Goal: Information Seeking & Learning: Learn about a topic

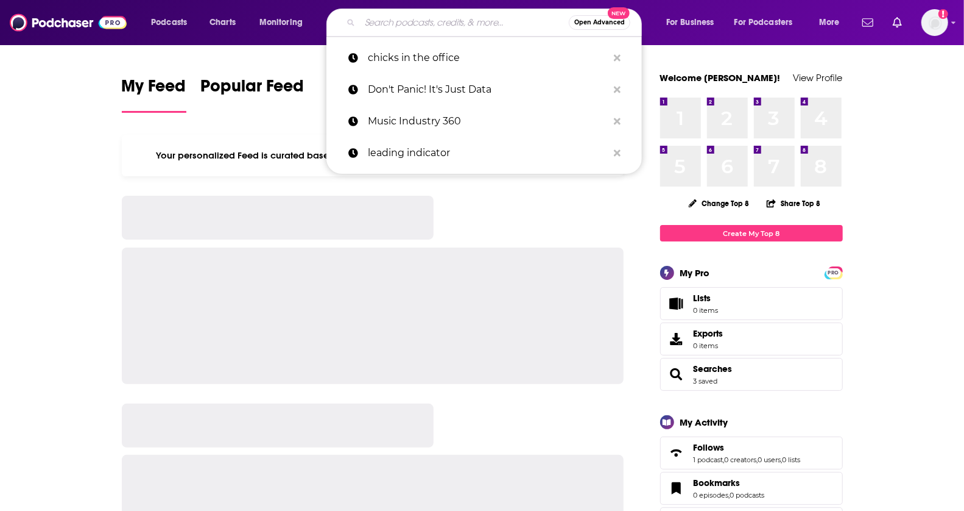
click at [464, 26] on input "Search podcasts, credits, & more..." at bounding box center [464, 22] width 209 height 19
paste input "RJ Scaringe"
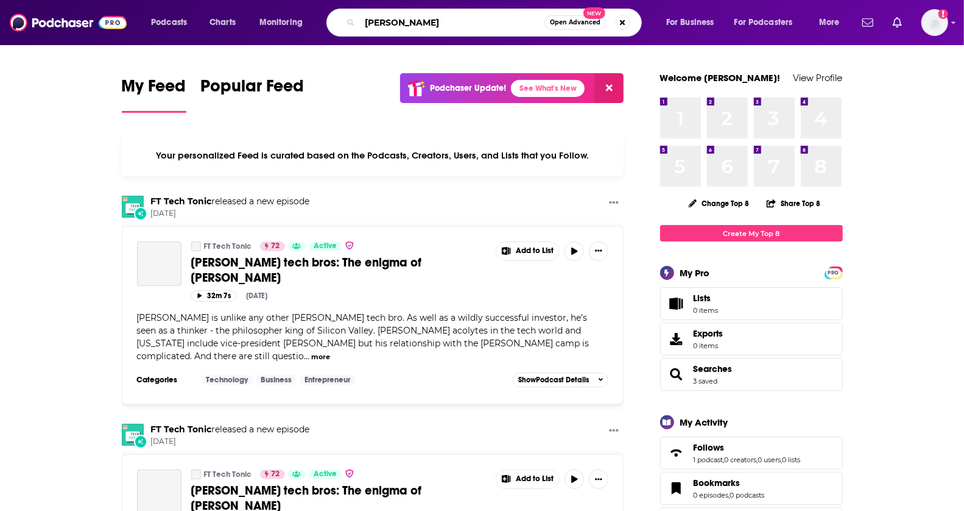
type input "RJ Scaringe"
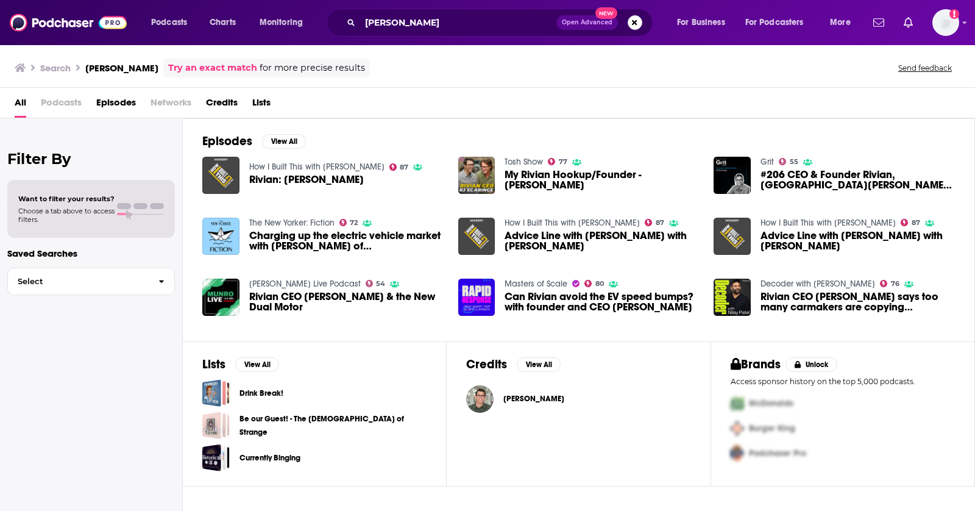
click at [106, 104] on span "Episodes" at bounding box center [116, 105] width 40 height 25
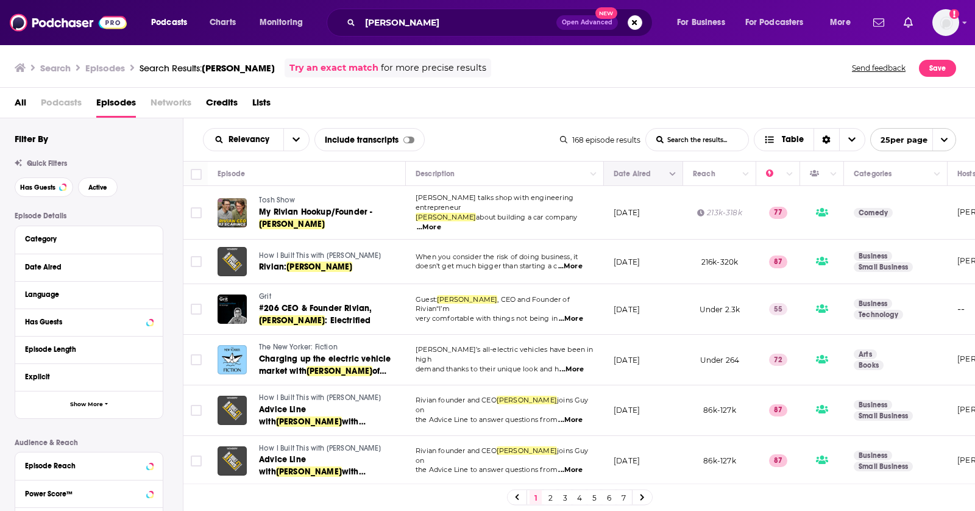
click at [644, 174] on icon "Move" at bounding box center [642, 174] width 10 height 4
click at [674, 177] on button "Column Actions" at bounding box center [672, 174] width 15 height 15
click at [629, 177] on div at bounding box center [487, 255] width 975 height 511
click at [883, 137] on span "25 per page" at bounding box center [899, 139] width 57 height 19
click at [626, 103] on div "All Podcasts Episodes Networks Credits Lists" at bounding box center [490, 105] width 951 height 25
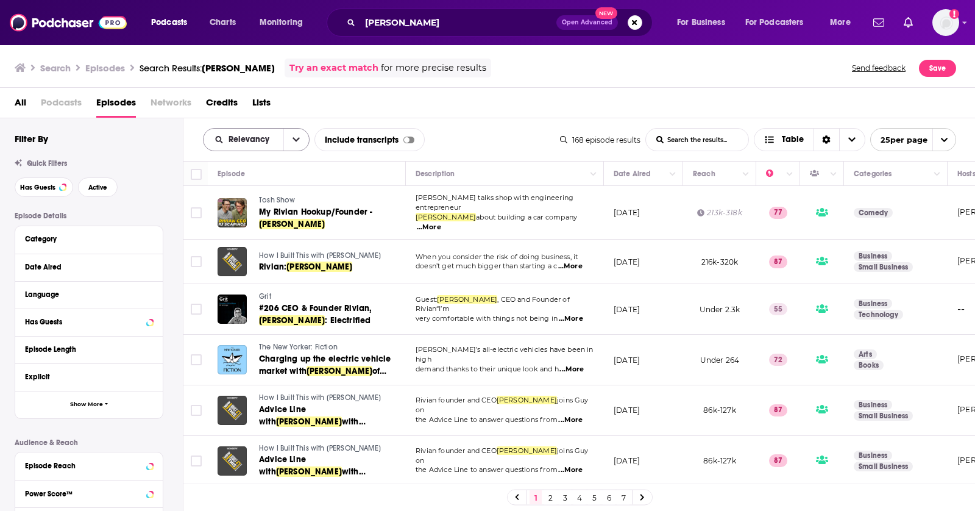
click at [255, 140] on span "Relevancy" at bounding box center [250, 139] width 45 height 9
click at [250, 224] on span "New" at bounding box center [264, 222] width 72 height 7
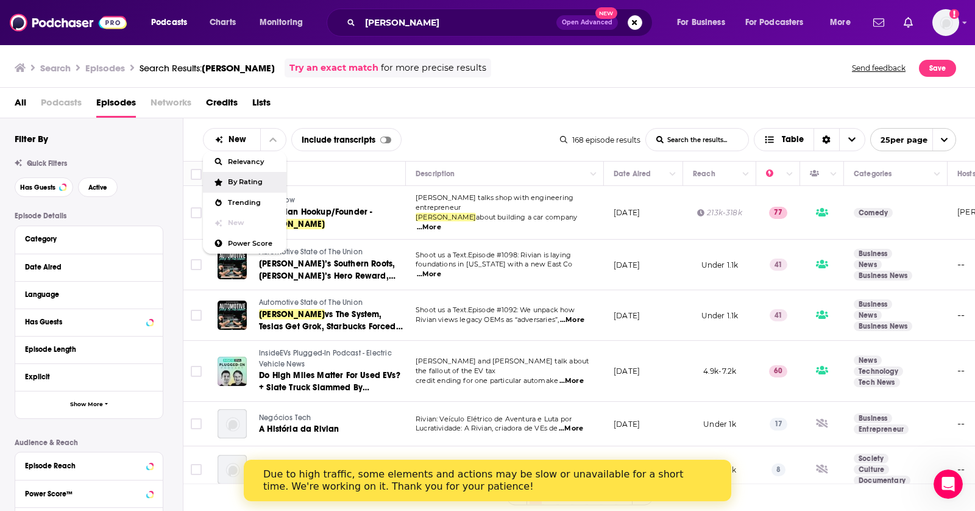
click at [441, 269] on span "...More" at bounding box center [429, 274] width 24 height 10
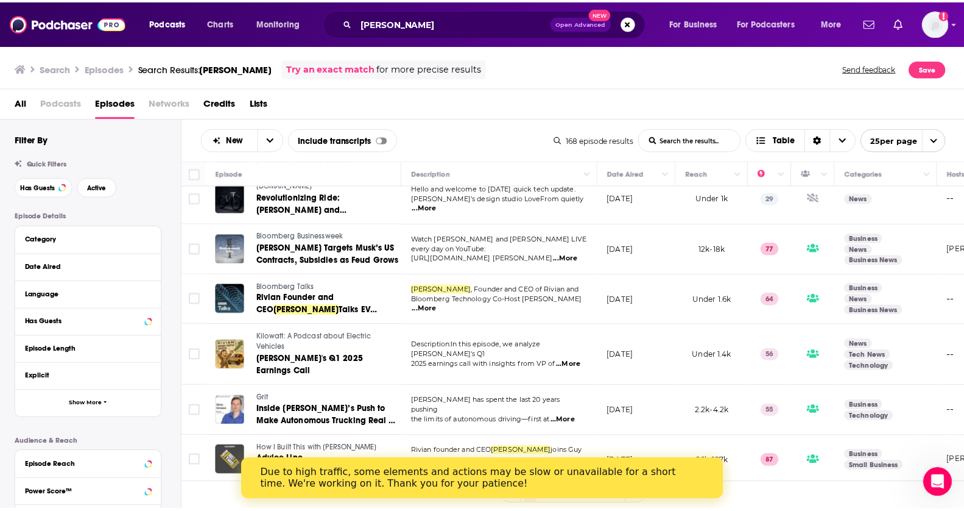
scroll to position [668, 0]
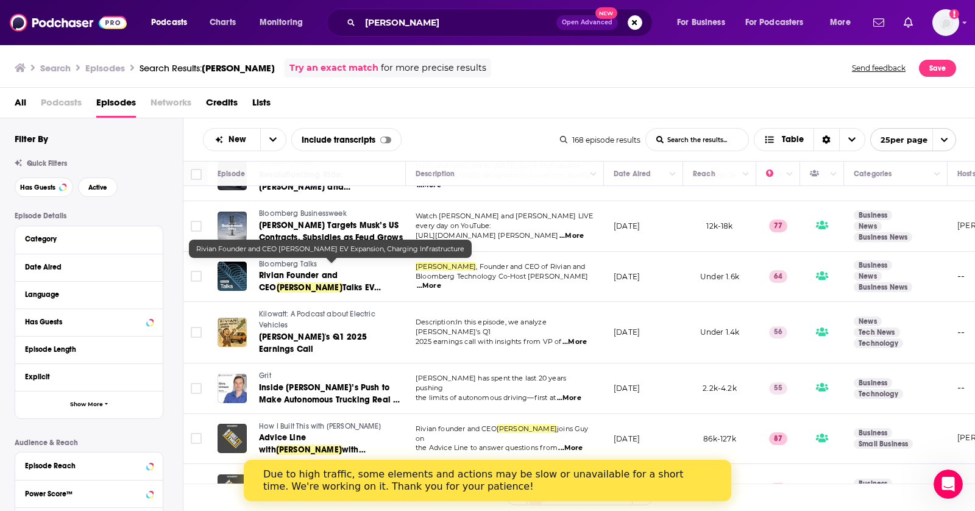
click at [338, 270] on span "Rivian Founder and CEO" at bounding box center [298, 281] width 79 height 23
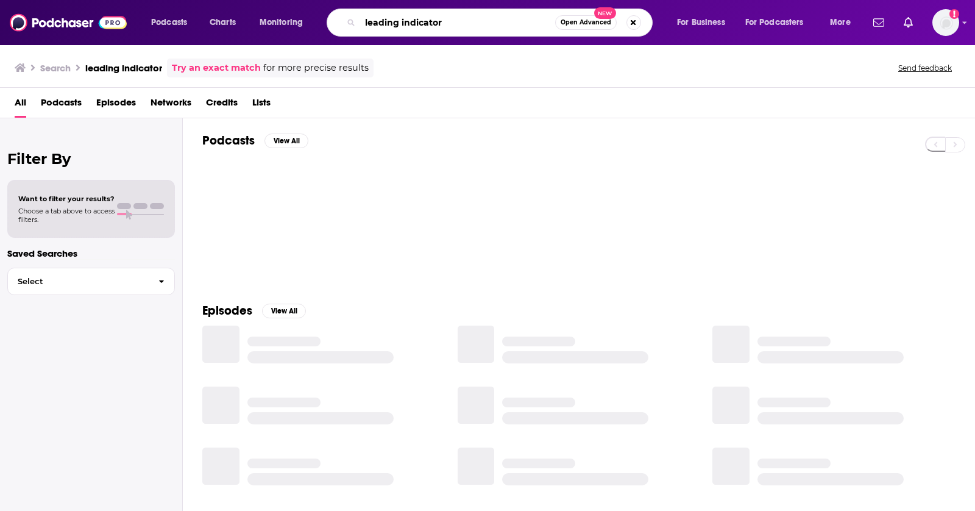
click at [438, 19] on input "leading indicator" at bounding box center [457, 22] width 195 height 19
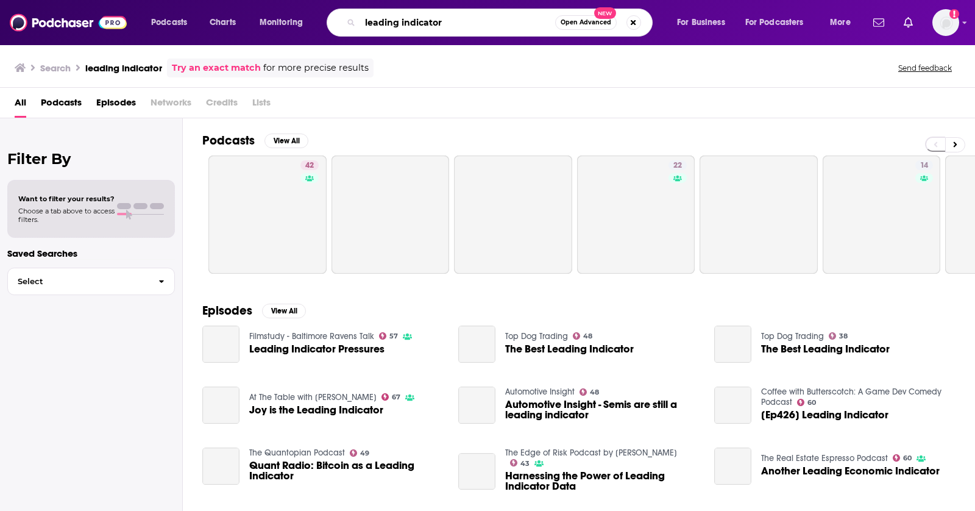
paste input "[PERSON_NAME]"
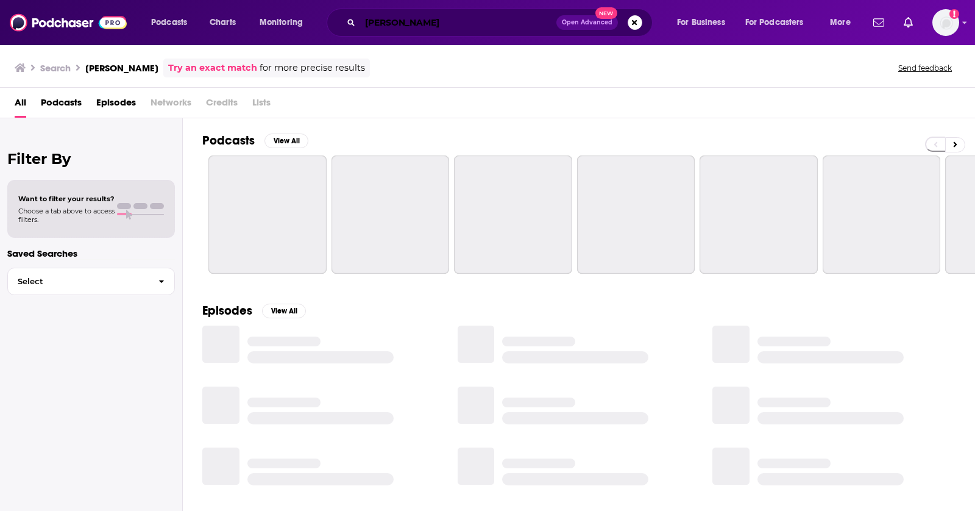
click at [425, 22] on input "[PERSON_NAME]" at bounding box center [458, 22] width 196 height 19
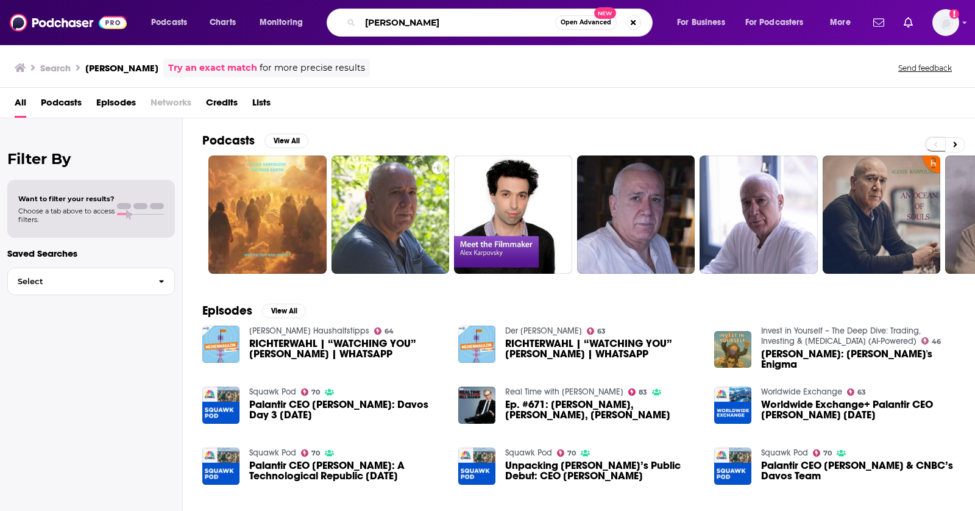
type input "[PERSON_NAME]"
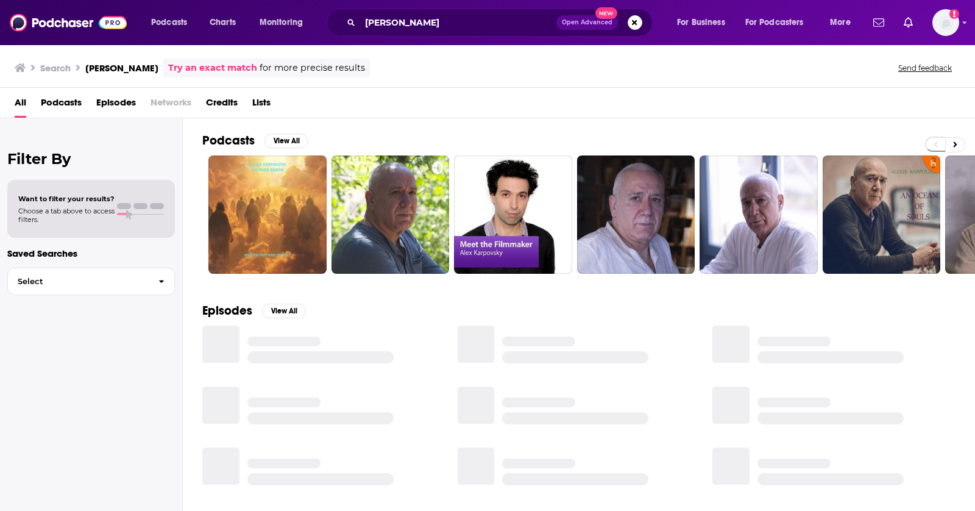
click at [116, 104] on span "Episodes" at bounding box center [116, 105] width 40 height 25
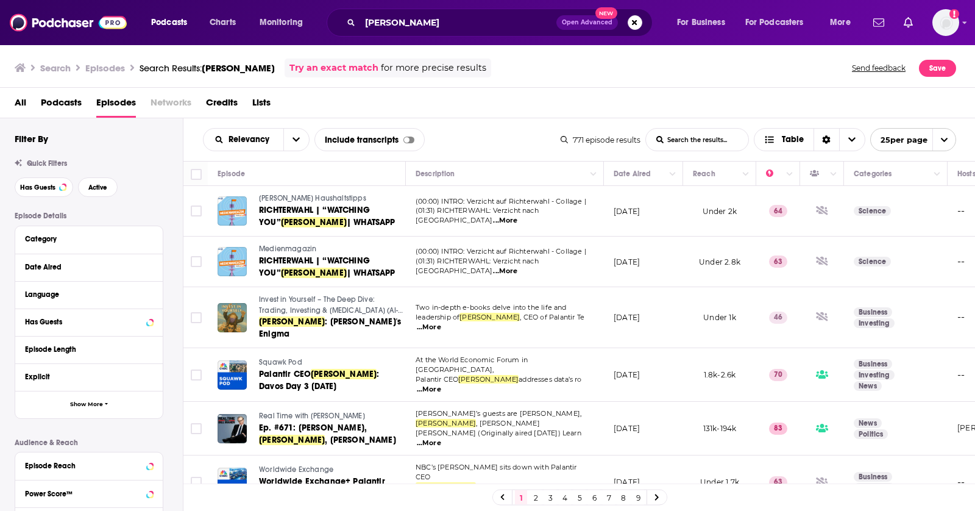
click at [523, 147] on div "Relevancy List Search Input Search the results... Include transcripts Table" at bounding box center [382, 139] width 358 height 23
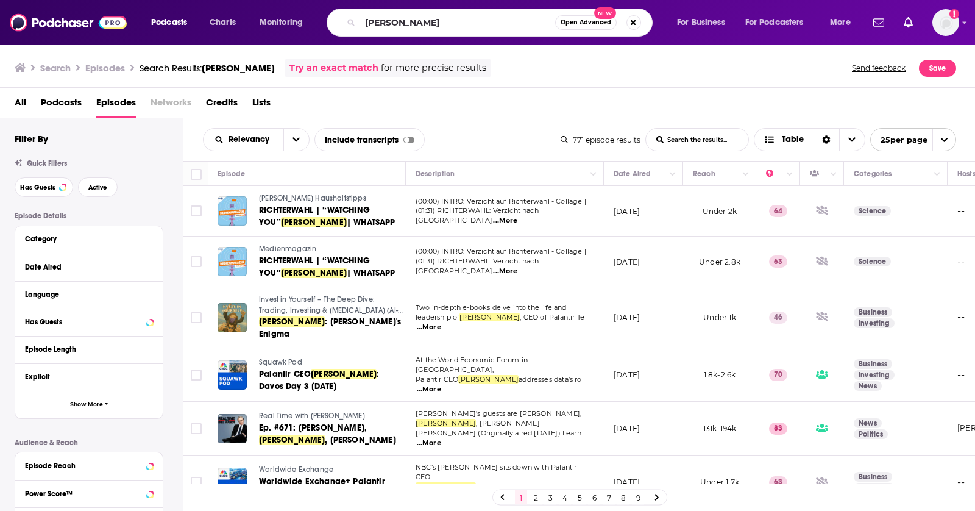
click at [441, 322] on span "...More" at bounding box center [429, 327] width 24 height 10
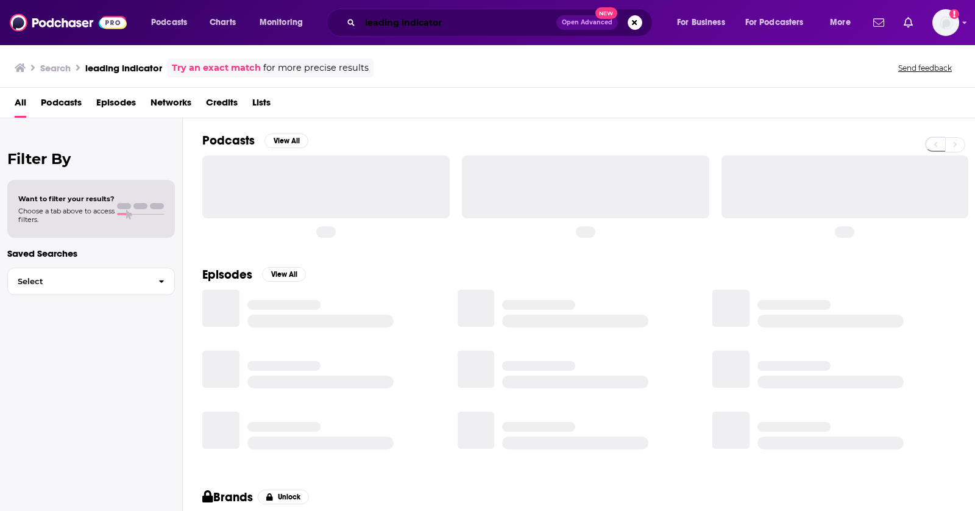
click at [381, 15] on input "leading indicator" at bounding box center [458, 22] width 196 height 19
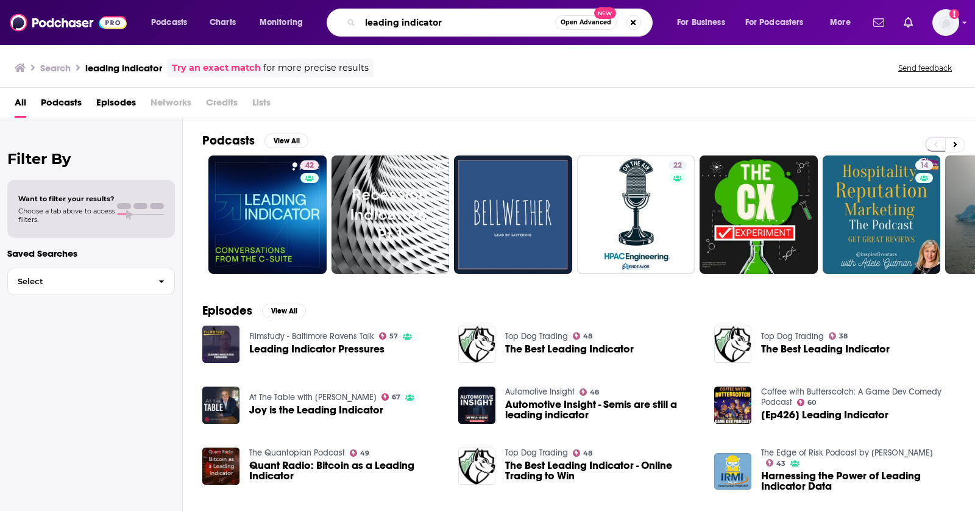
paste input "Qasar Younis"
type input "Qasar Younis"
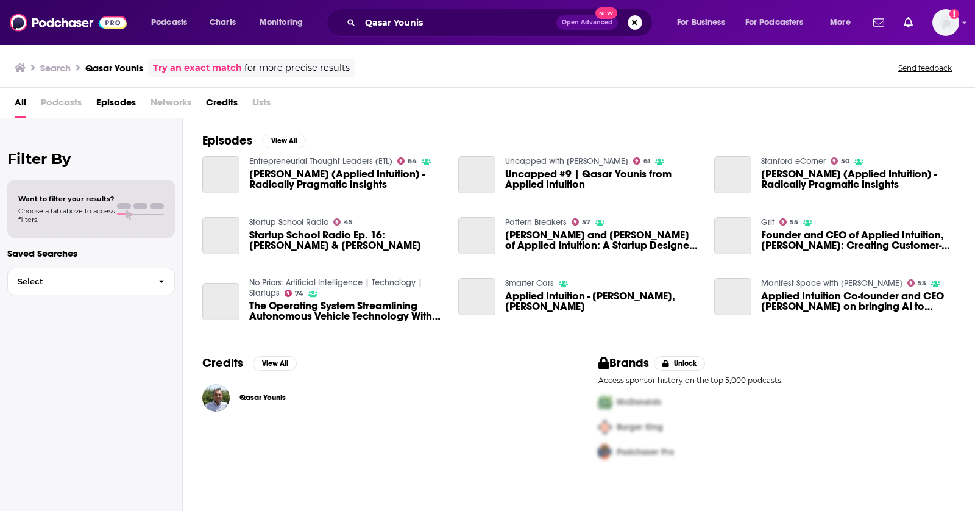
click at [119, 105] on span "Episodes" at bounding box center [116, 105] width 40 height 25
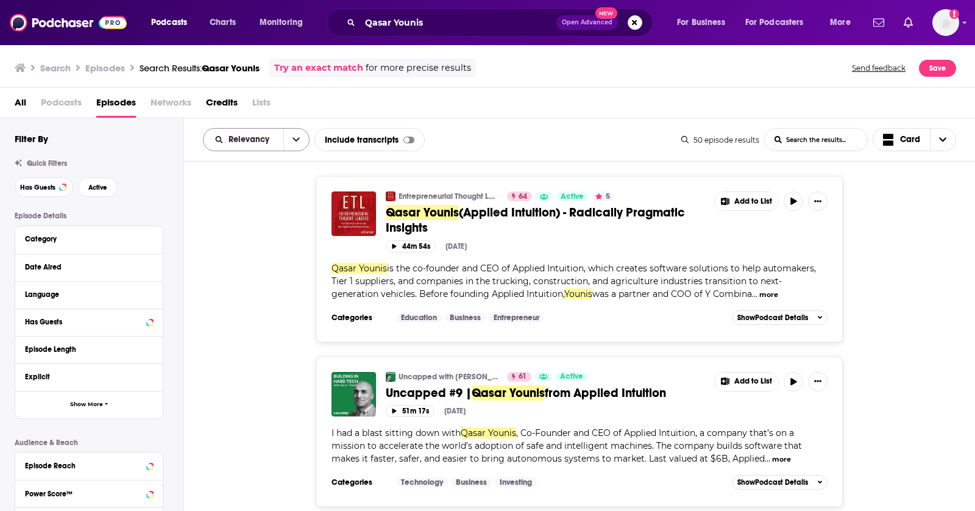
click at [285, 144] on button "open menu" at bounding box center [296, 140] width 26 height 22
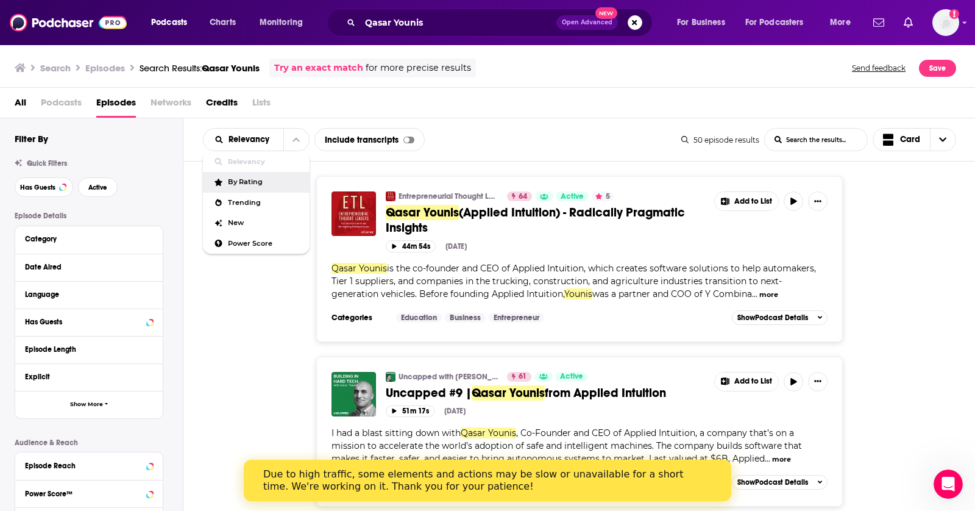
click at [918, 249] on div "Entrepreneurial Thought Leaders (ETL) 64 Active 5 Qasar Younis (Applied Intuiti…" at bounding box center [579, 258] width 792 height 165
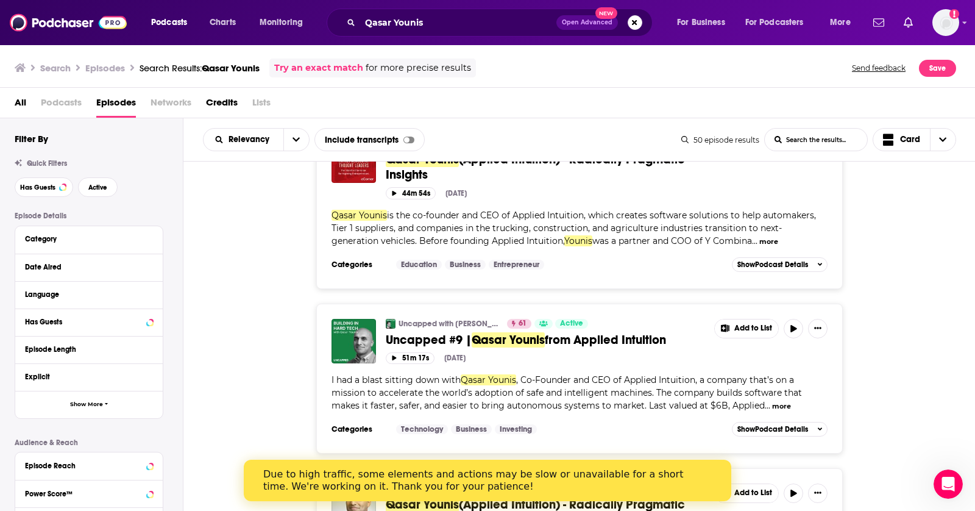
scroll to position [54, 0]
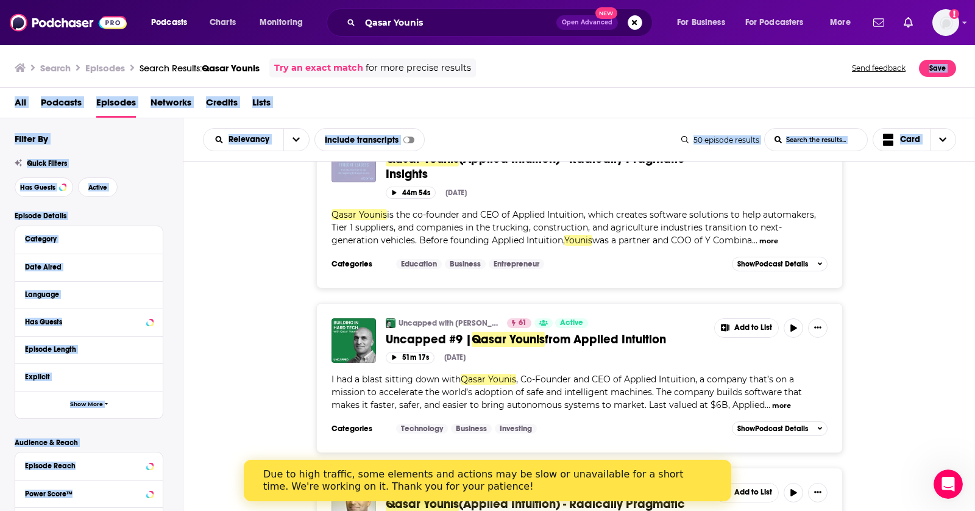
drag, startPoint x: 974, startPoint y: 54, endPoint x: 974, endPoint y: 168, distance: 113.9
click at [974, 168] on div "Search Episodes Search Results: Qasar Younis Try an exact match for more precis…" at bounding box center [487, 277] width 975 height 467
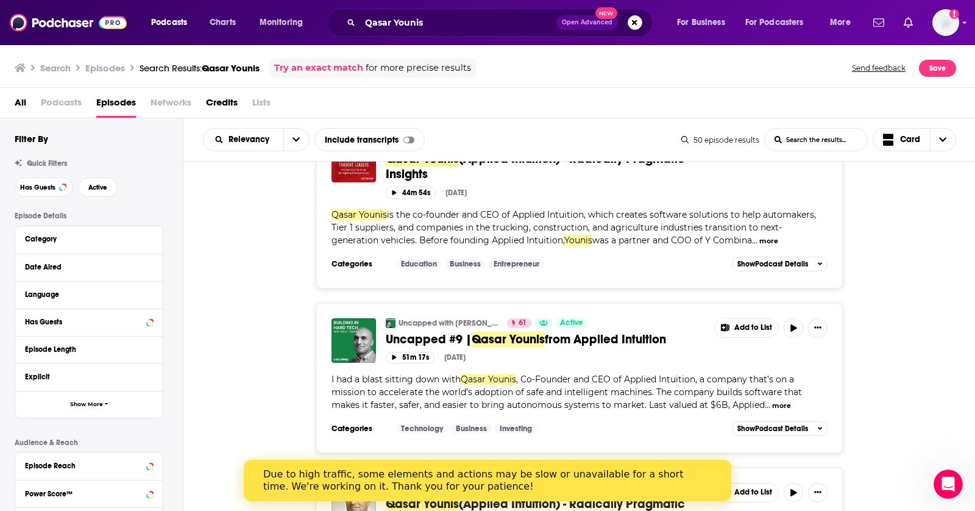
click at [953, 235] on div "Entrepreneurial Thought Leaders (ETL) 64 Active 5 Qasar Younis (Applied Intuiti…" at bounding box center [579, 204] width 792 height 165
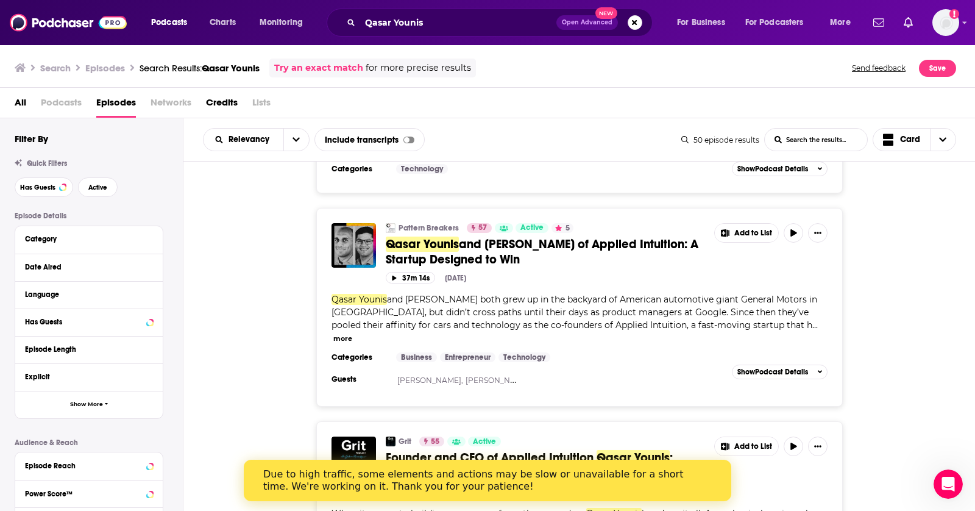
scroll to position [677, 0]
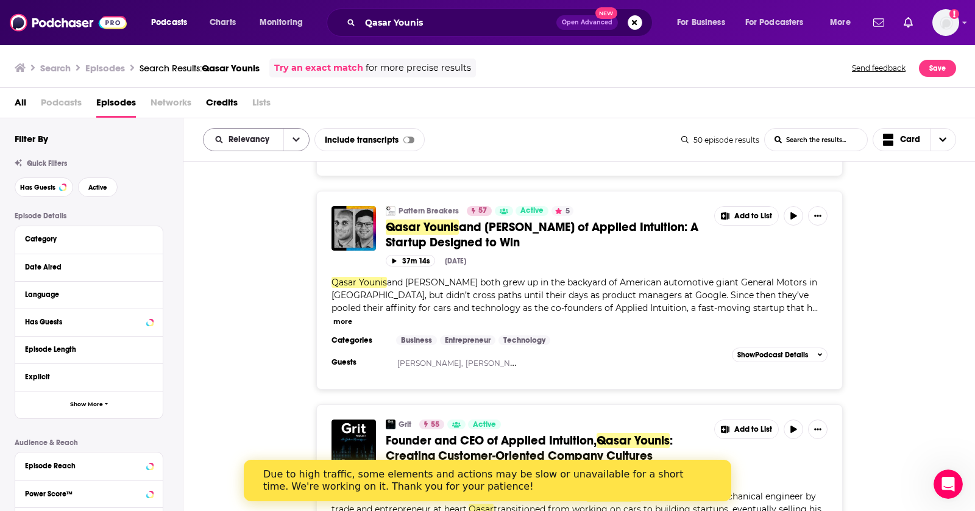
click at [236, 144] on div "Relevancy" at bounding box center [256, 139] width 107 height 23
click at [267, 141] on span "Relevancy" at bounding box center [250, 139] width 45 height 9
click at [242, 219] on span "New" at bounding box center [264, 222] width 72 height 7
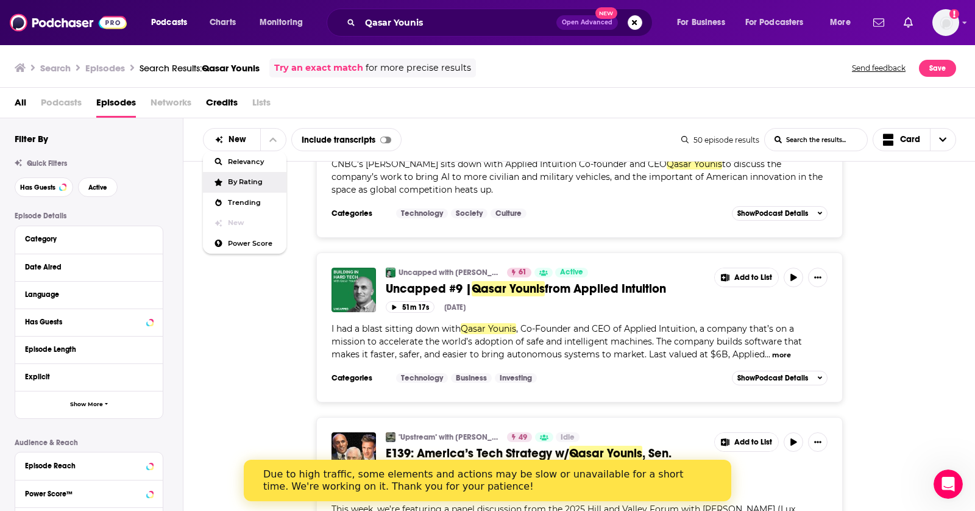
click at [951, 362] on div "Uncapped with Jack Altman 61 Active Uncapped #9 | Qasar Younis from Applied Int…" at bounding box center [579, 327] width 792 height 150
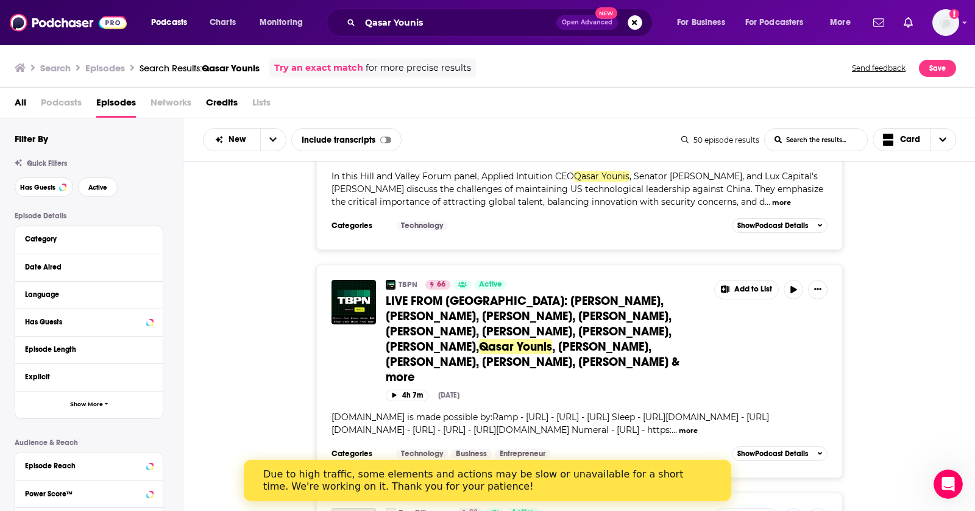
scroll to position [1218, 0]
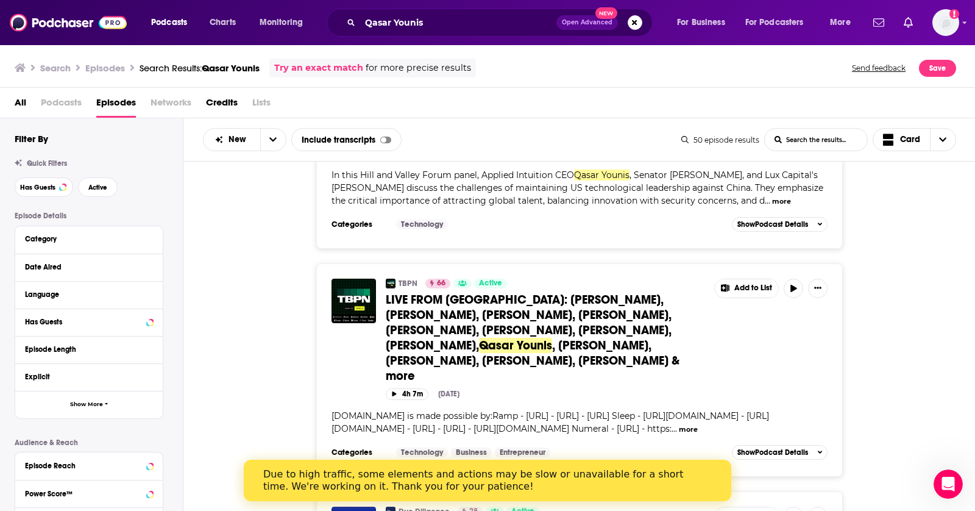
drag, startPoint x: 556, startPoint y: 284, endPoint x: 442, endPoint y: 17, distance: 290.1
click at [0, 0] on div "Podcasts Charts Monitoring Qasar Younis Open Advanced New For Business For Podc…" at bounding box center [487, 255] width 975 height 511
click at [969, 276] on div "TBPN 66 Active LIVE FROM HILL & VALLEY: Jacob Helberg, Delian Asparouhov, Chris…" at bounding box center [579, 369] width 792 height 213
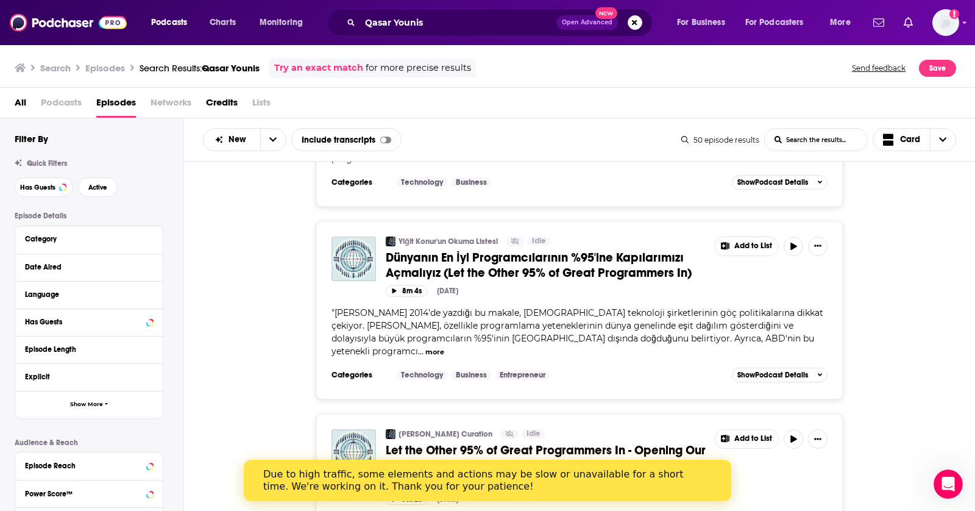
scroll to position [4318, 0]
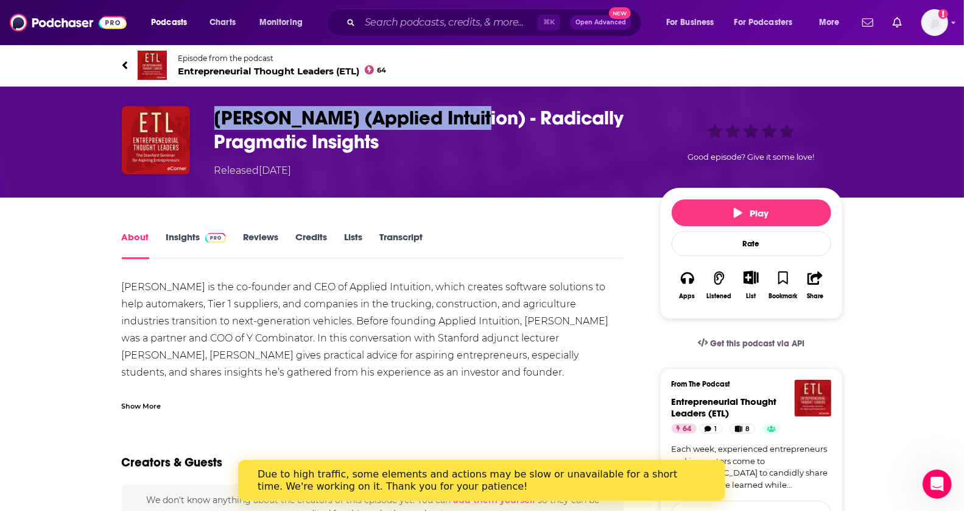
drag, startPoint x: 236, startPoint y: 115, endPoint x: 467, endPoint y: 129, distance: 231.3
click at [467, 129] on div "Qasar Younis (Applied Intuition) - Radically Pragmatic Insights Released Wednes…" at bounding box center [482, 142] width 721 height 72
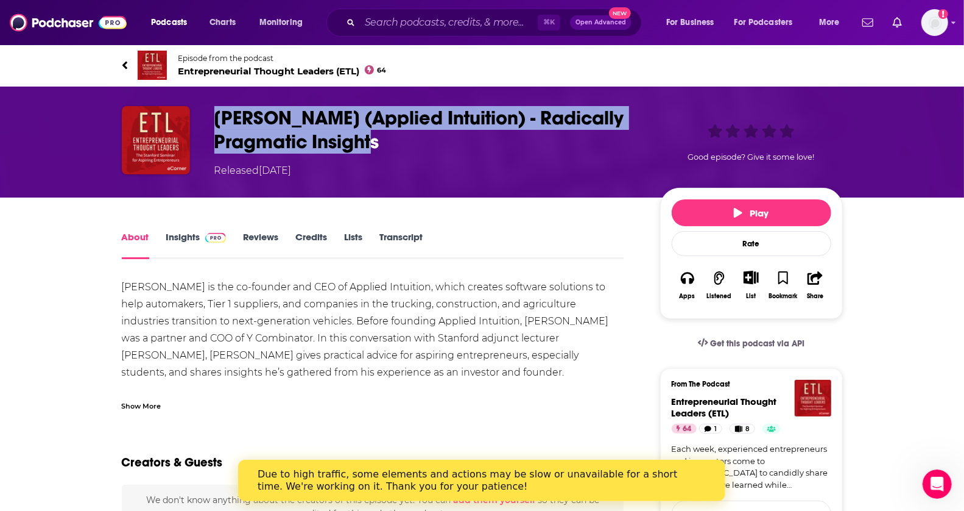
drag, startPoint x: 440, startPoint y: 143, endPoint x: 188, endPoint y: 113, distance: 254.1
click at [188, 113] on div "Qasar Younis (Applied Intuition) - Radically Pragmatic Insights Released Wednes…" at bounding box center [482, 142] width 721 height 72
copy div "Qasar Younis (Applied Intuition) - Radically Pragmatic Insights"
